Goal: Task Accomplishment & Management: Complete application form

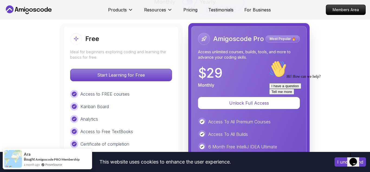
scroll to position [1245, 0]
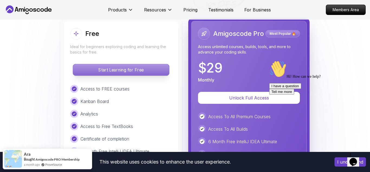
click at [128, 67] on p "Start Learning for Free" at bounding box center [121, 69] width 96 height 11
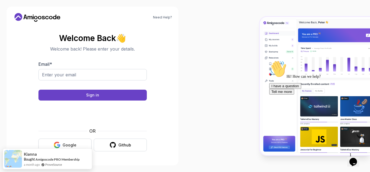
click at [57, 142] on icon "button" at bounding box center [56, 143] width 5 height 3
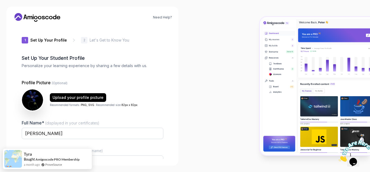
drag, startPoint x: 370, startPoint y: 12, endPoint x: 370, endPoint y: 20, distance: 7.3
click at [370, 20] on div at bounding box center [277, 86] width 185 height 172
click at [202, 27] on div at bounding box center [277, 86] width 185 height 172
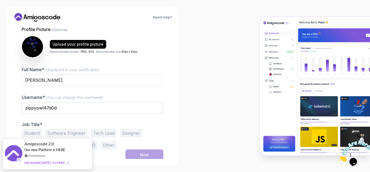
scroll to position [55, 0]
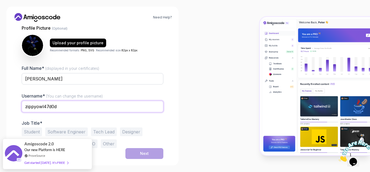
click at [134, 109] on input "zippyowl47d0d" at bounding box center [93, 106] width 142 height 11
type input "z"
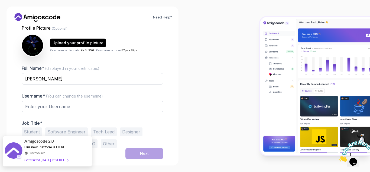
click at [66, 162] on span at bounding box center [66, 160] width 3 height 4
